Goal: Information Seeking & Learning: Learn about a topic

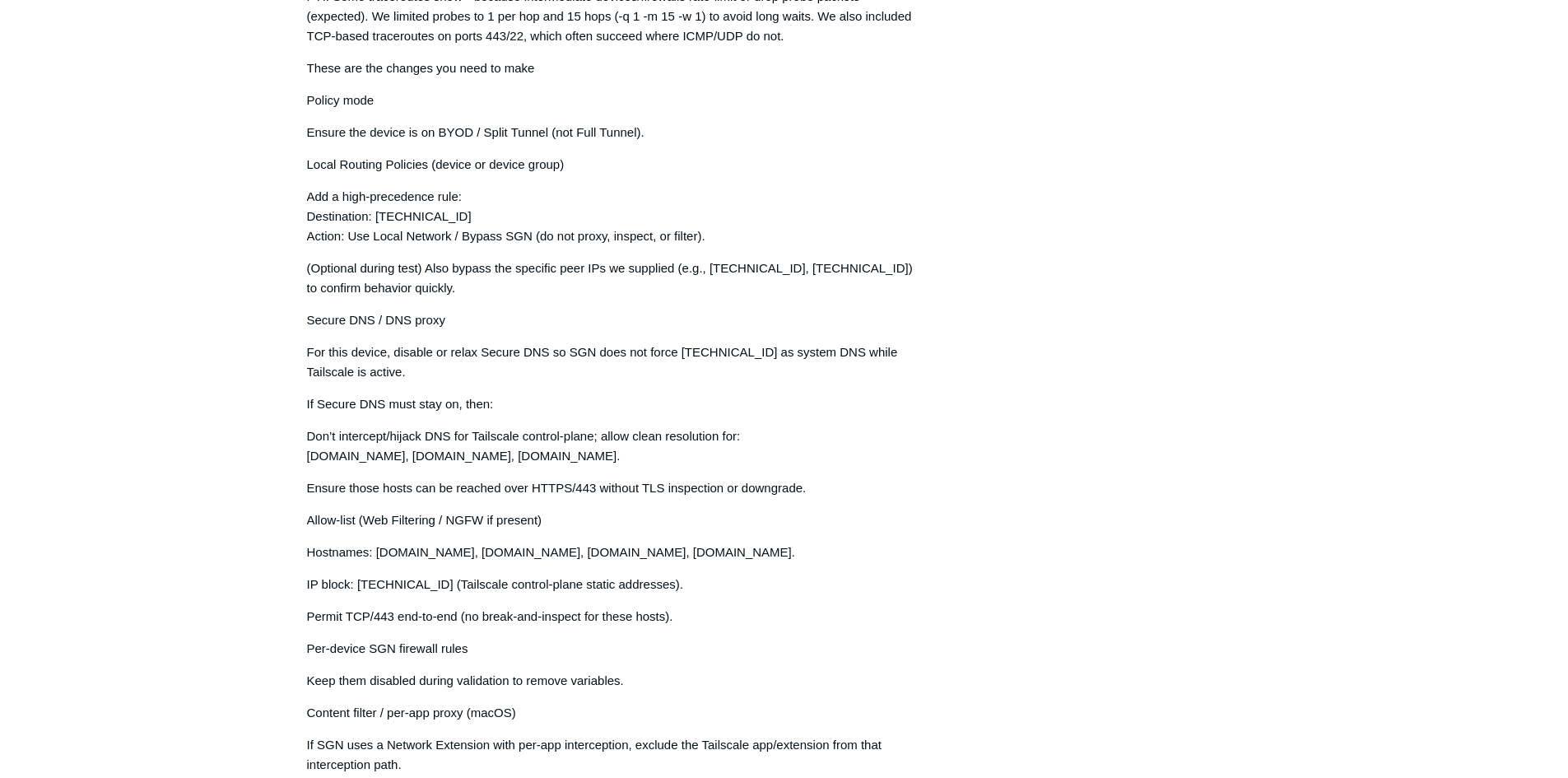
scroll to position [6491, 0]
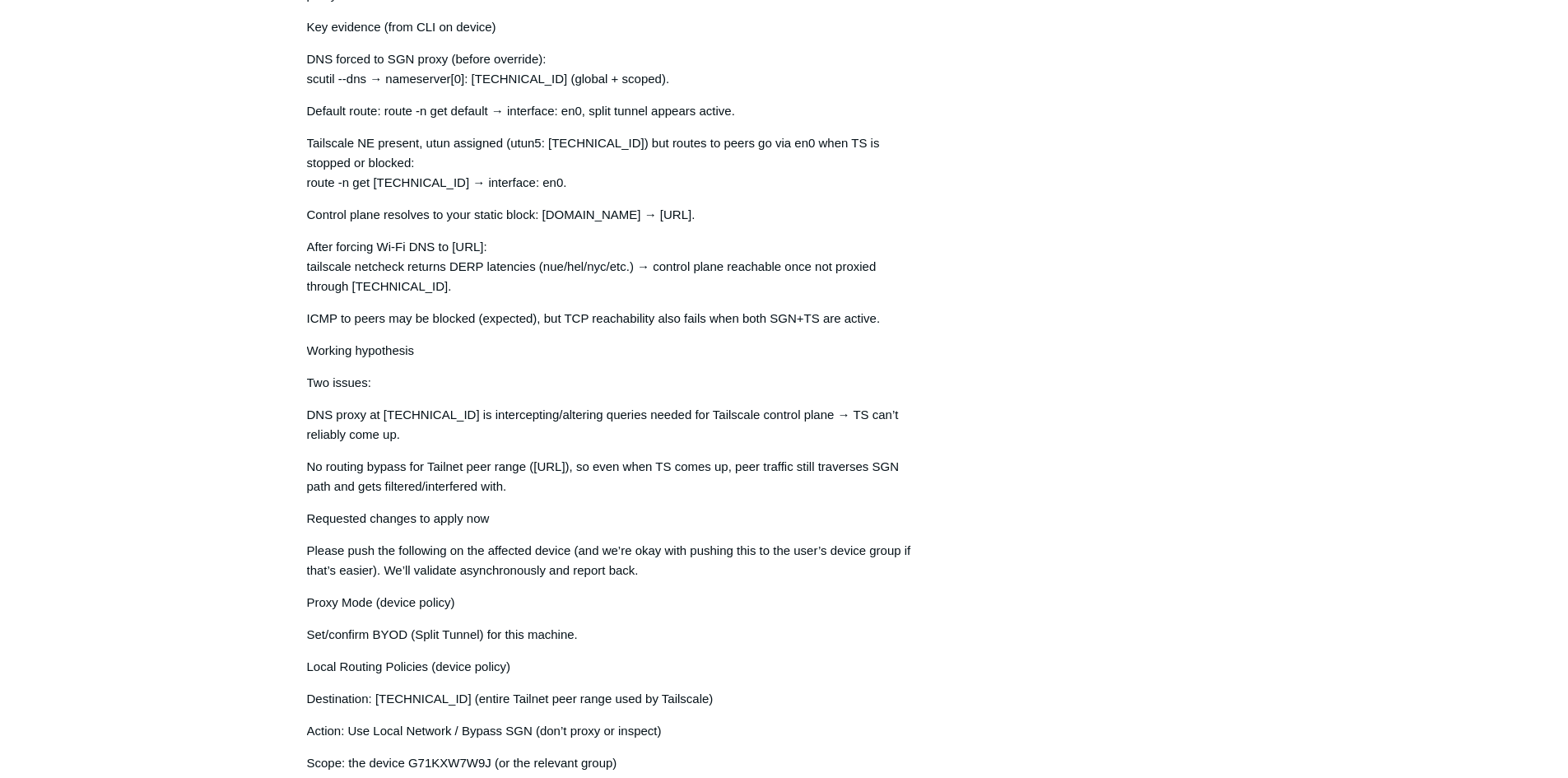
scroll to position [3281, 0]
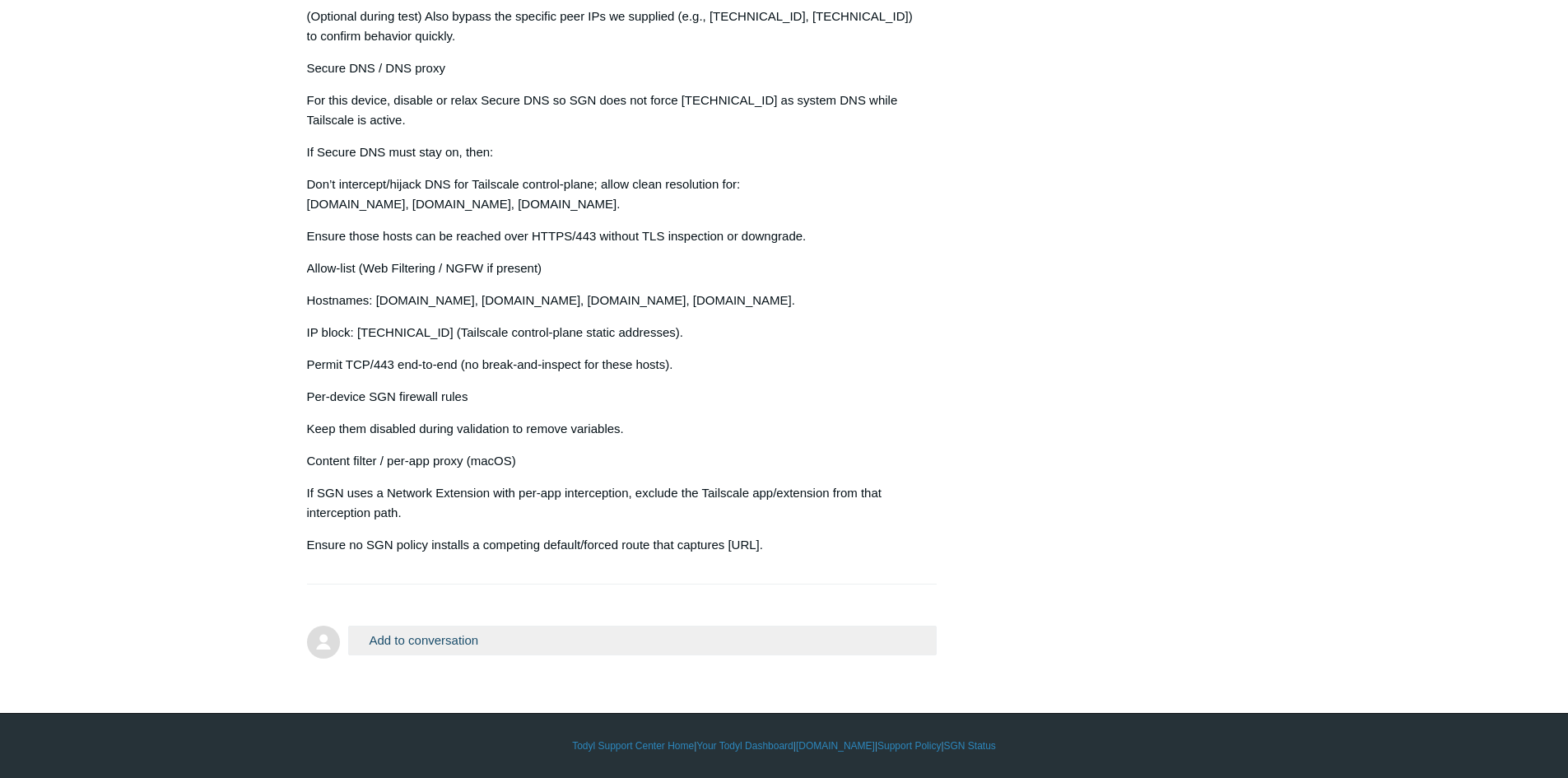
scroll to position [6080, 0]
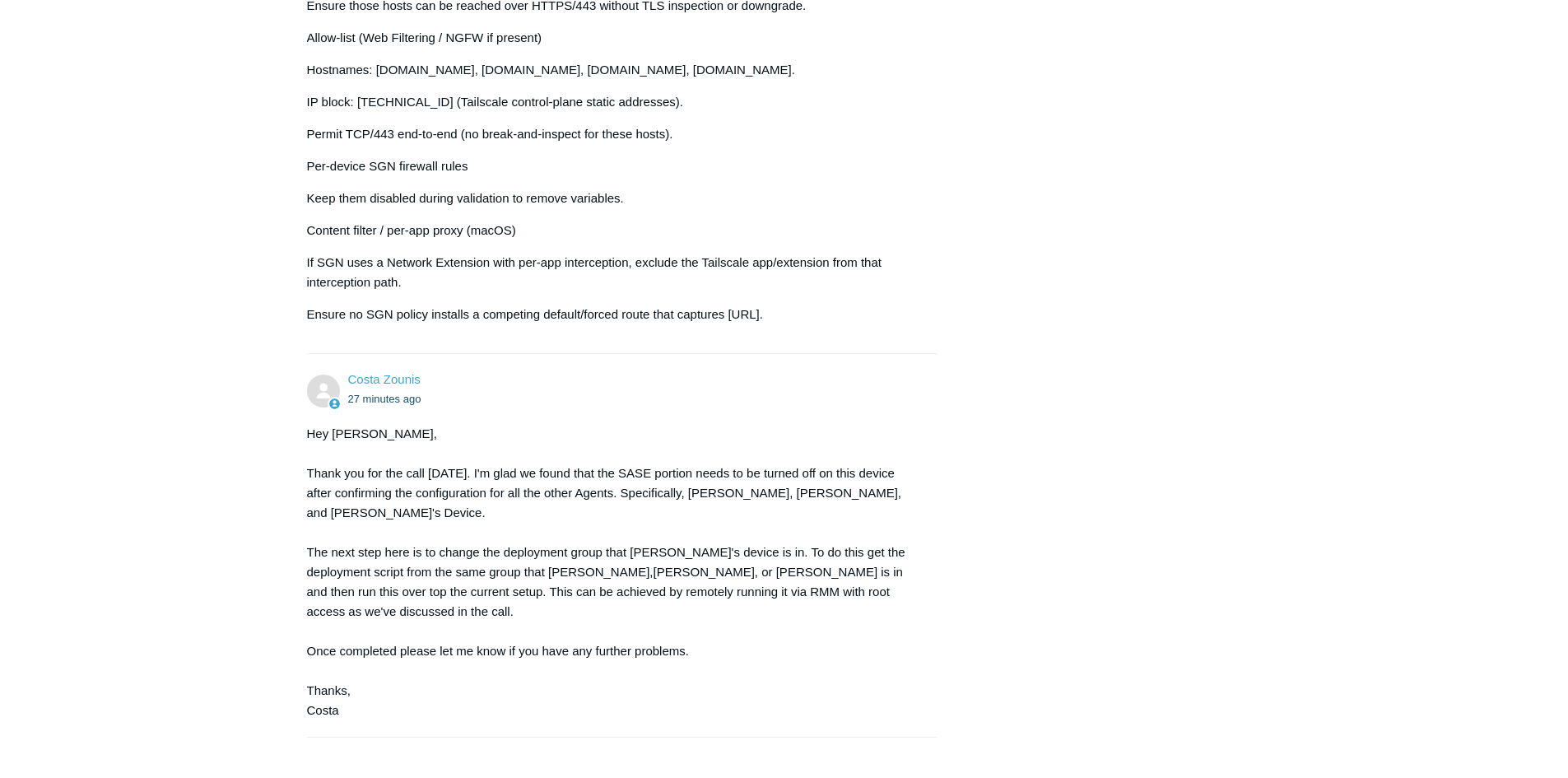
scroll to position [6835, 0]
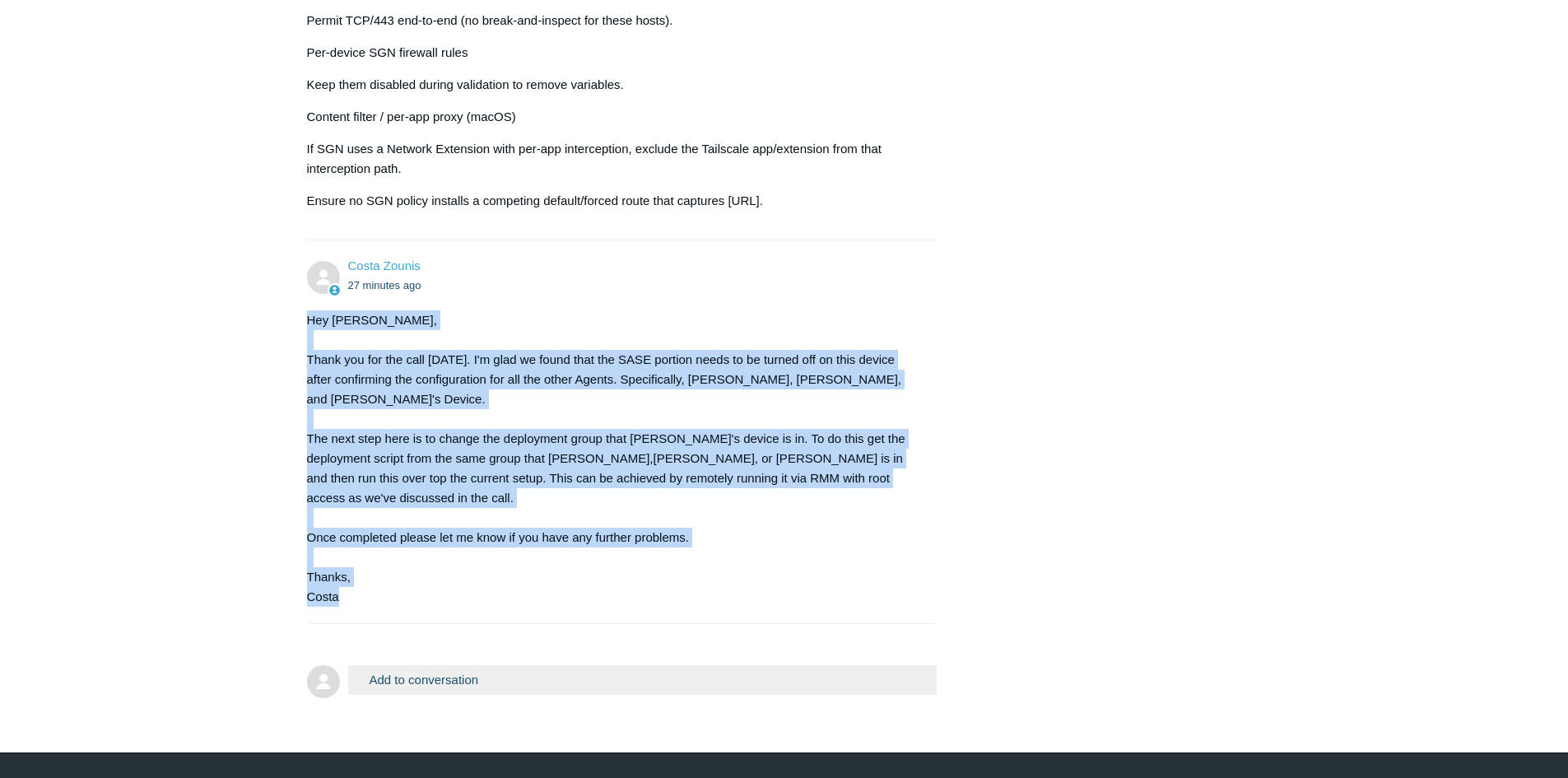
drag, startPoint x: 385, startPoint y: 559, endPoint x: 308, endPoint y: 318, distance: 253.0
click at [308, 318] on div "Hey [PERSON_NAME], Thank you for the call [DATE]. I'm glad we found that the SA…" at bounding box center [614, 458] width 614 height 296
copy div "Hey [PERSON_NAME], Thank you for the call [DATE]. I'm glad we found that the SA…"
